Goal: Information Seeking & Learning: Understand process/instructions

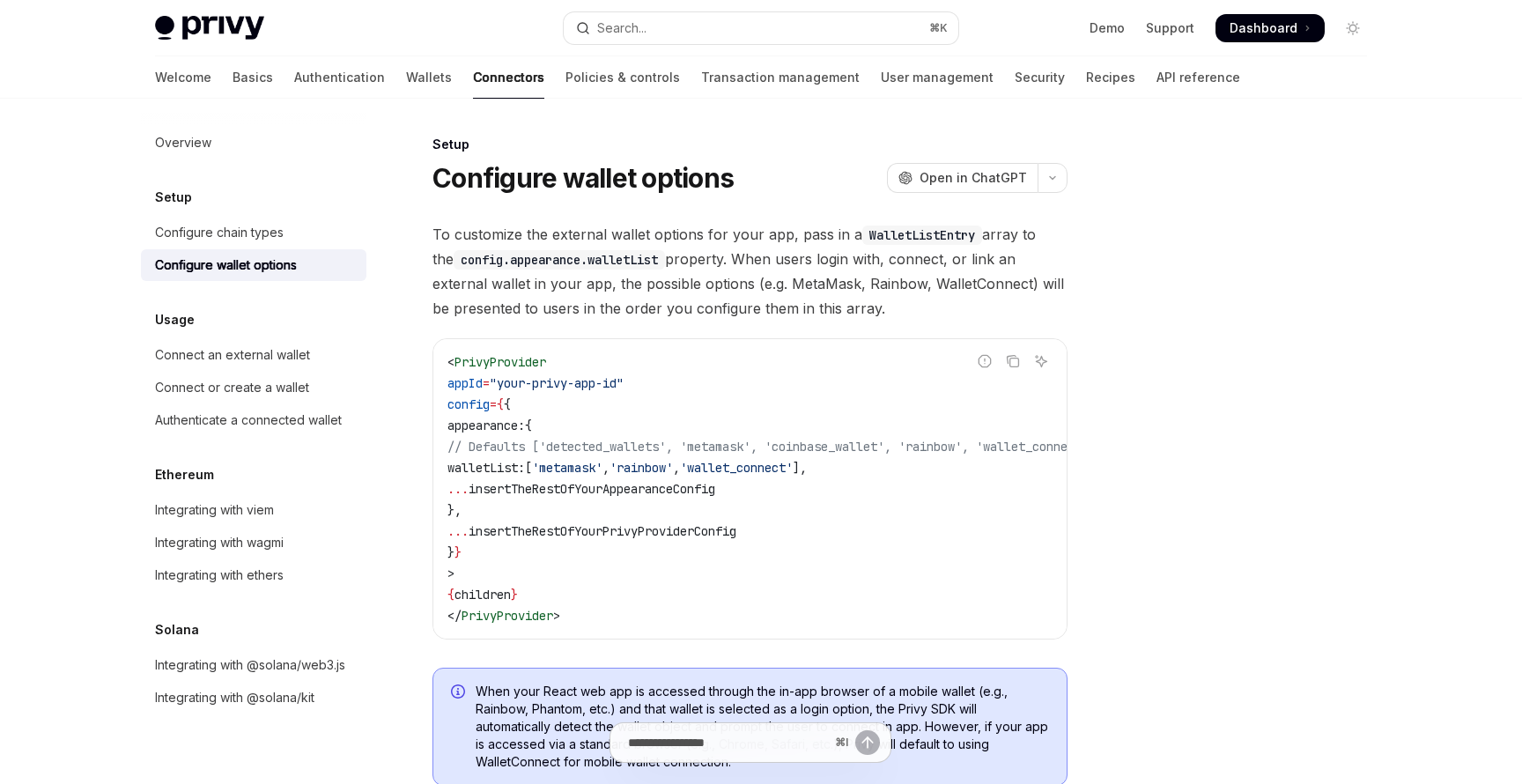
click at [522, 358] on span "PrivyProvider" at bounding box center [500, 361] width 91 height 16
copy span "PrivyProvider"
click at [517, 358] on span "PrivyProvider" at bounding box center [500, 361] width 91 height 16
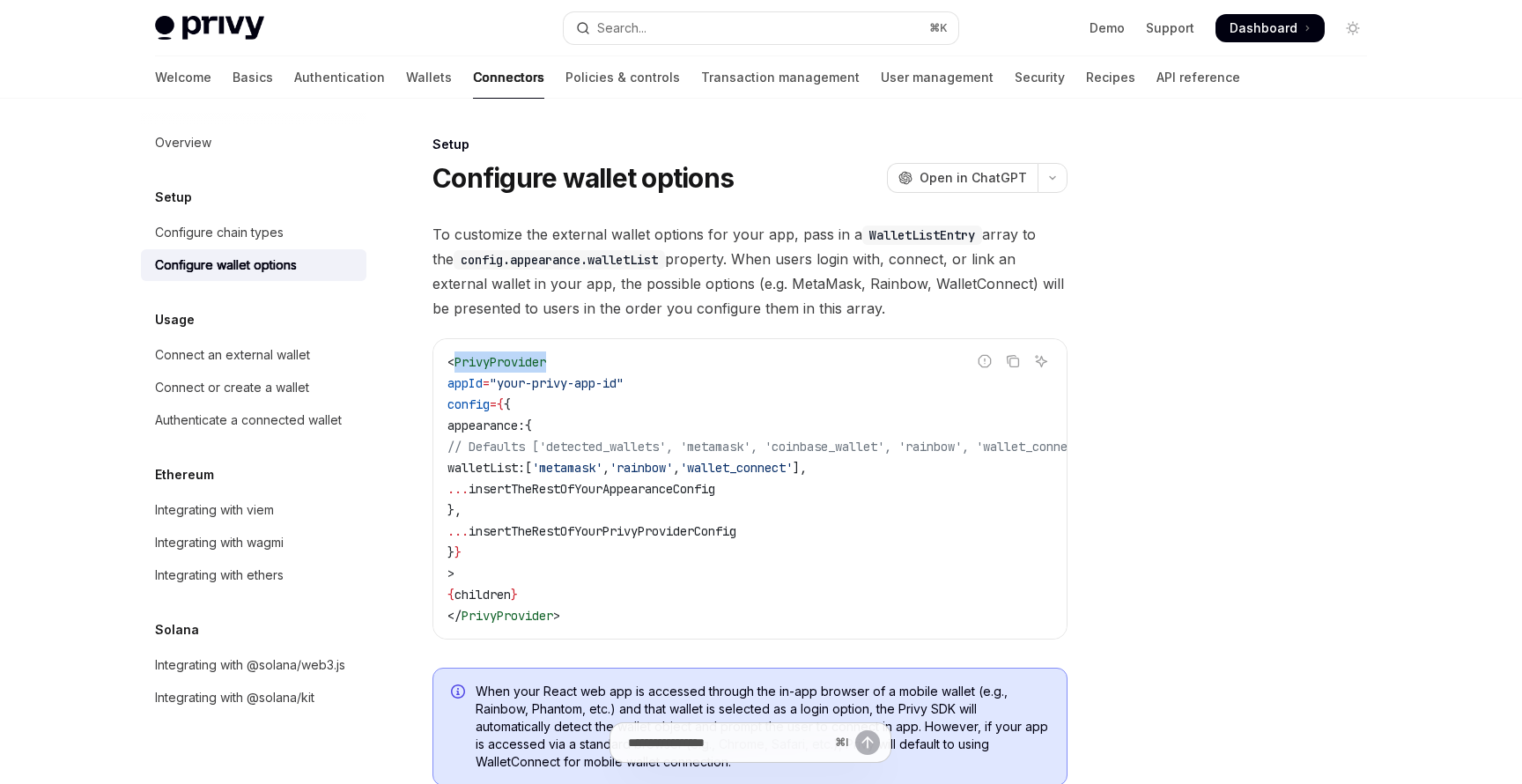
click at [517, 358] on span "PrivyProvider" at bounding box center [500, 361] width 91 height 16
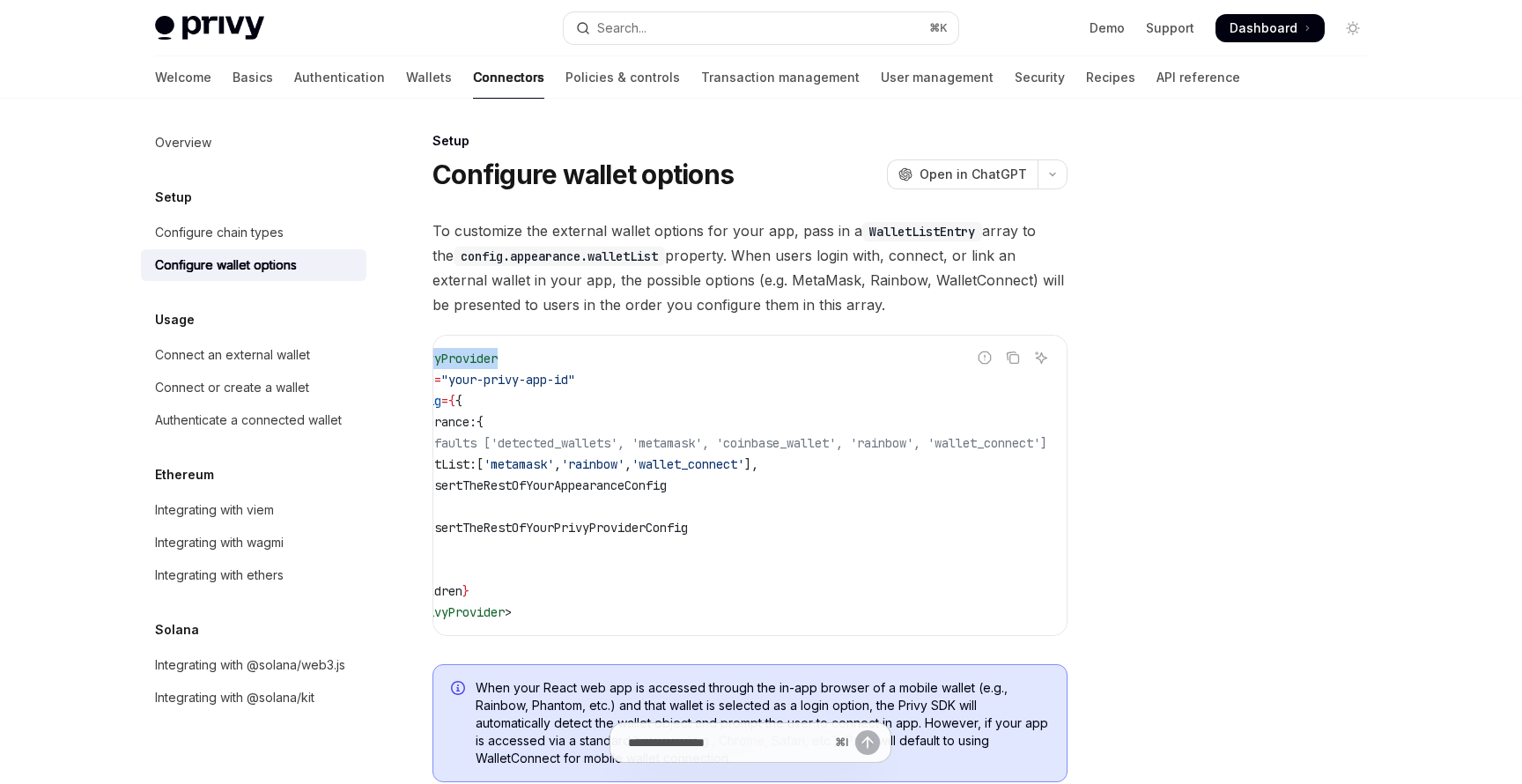
scroll to position [0, 24]
drag, startPoint x: 1040, startPoint y: 436, endPoint x: 555, endPoint y: 445, distance: 485.1
click at [555, 445] on code "< PrivyProvider appId = "your-privy-app-id" config = { { appearance: { // Defau…" at bounding box center [768, 485] width 690 height 274
copy span "['detected_wallets', 'metamask', 'coinbase_wallet', 'rainbow', 'wallet_connect']"
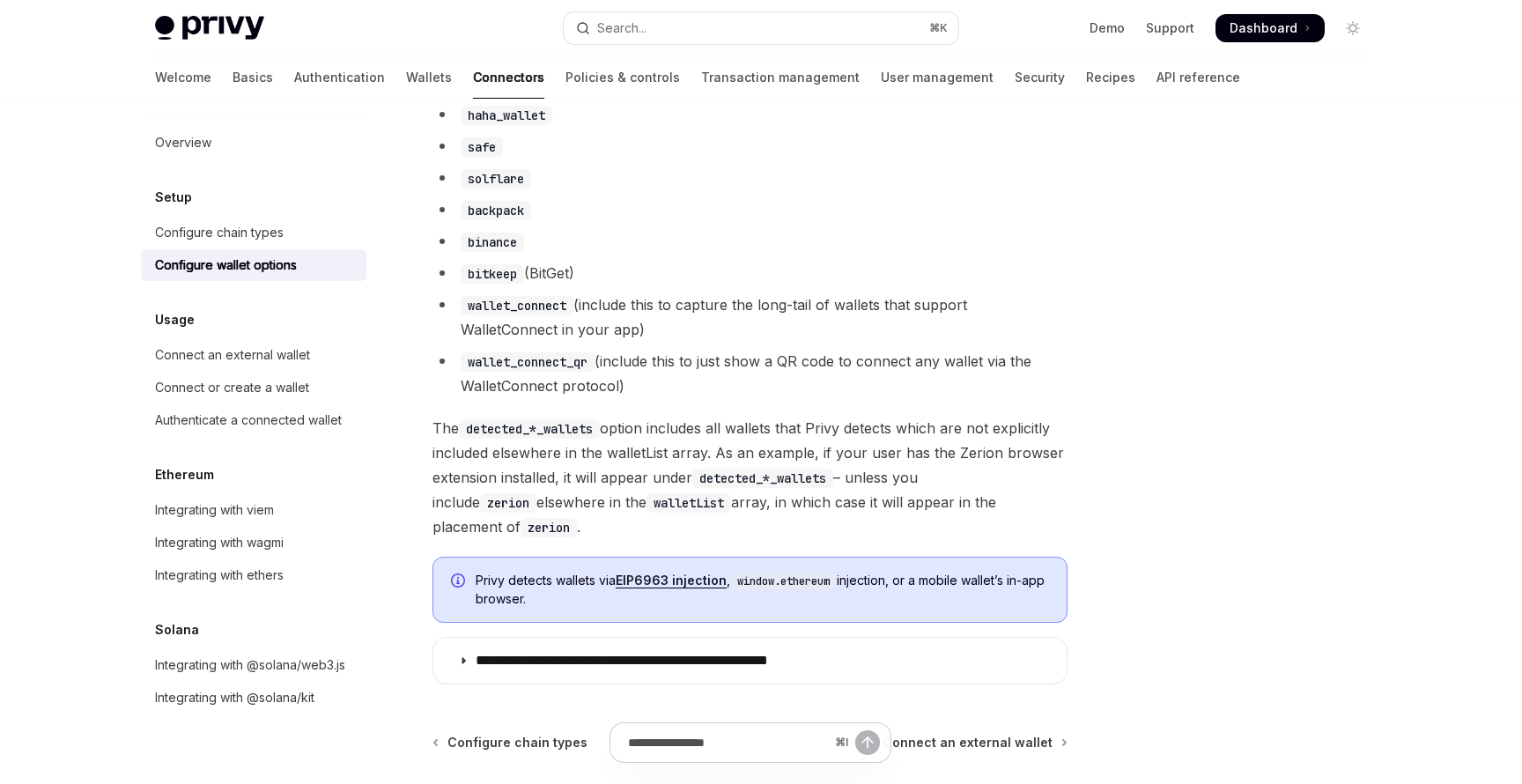
scroll to position [1630, 0]
